Goal: Task Accomplishment & Management: Use online tool/utility

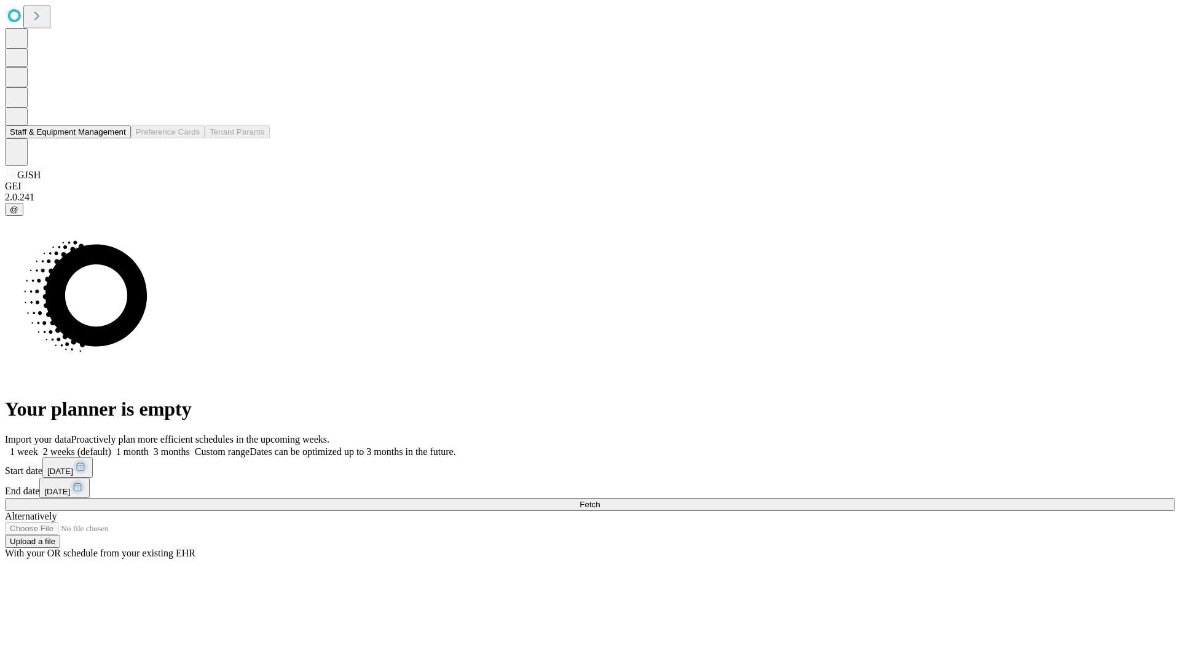
click at [117, 138] on button "Staff & Equipment Management" at bounding box center [68, 131] width 126 height 13
